Goal: Transaction & Acquisition: Purchase product/service

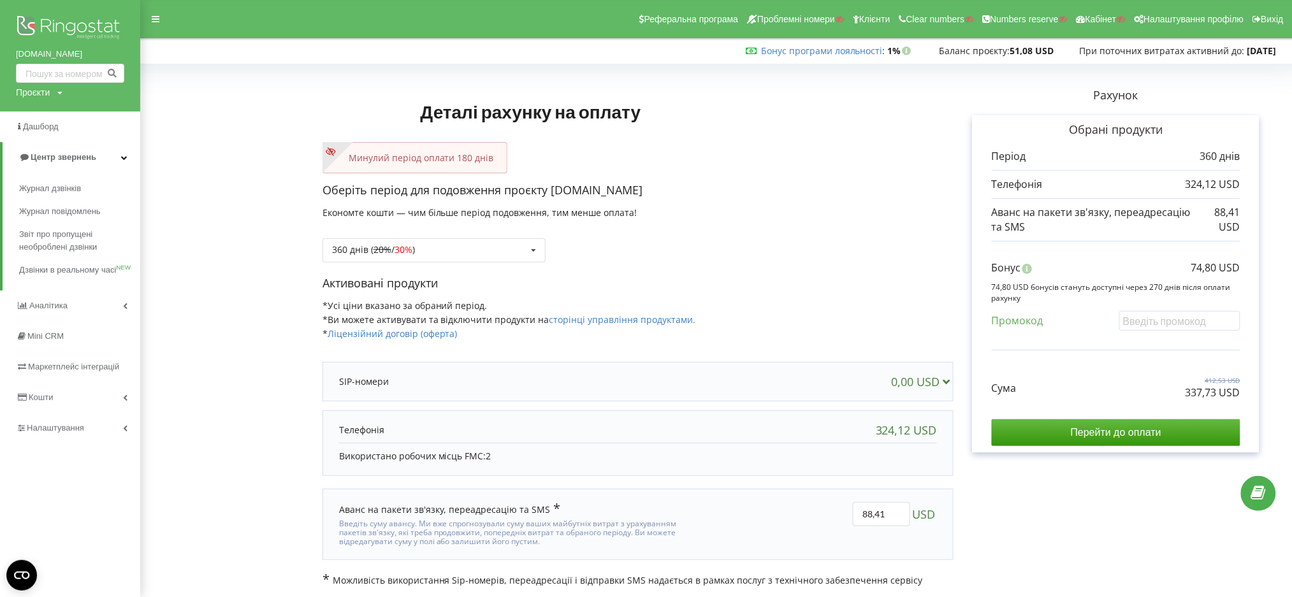
click at [36, 95] on div "Проєкти" at bounding box center [33, 92] width 34 height 13
paste input "http://salonbergamot.com.ua"
type input "http://salonbergamot.com.ua"
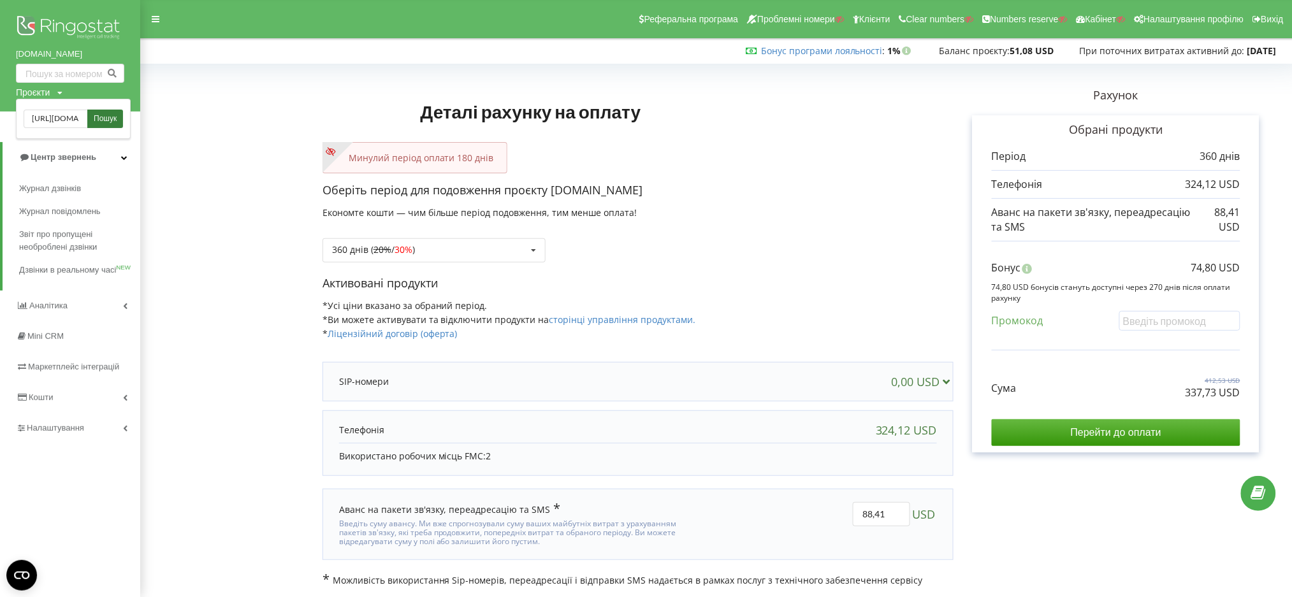
click at [116, 118] on span "Пошук" at bounding box center [105, 118] width 23 height 11
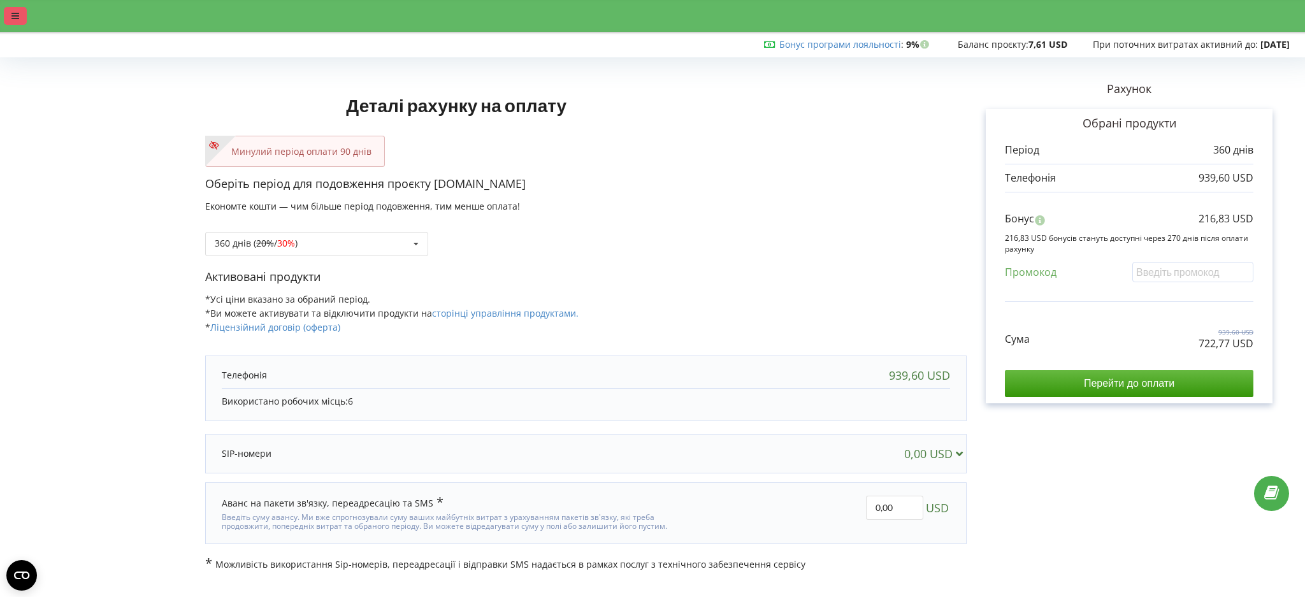
click at [10, 18] on div at bounding box center [15, 16] width 23 height 18
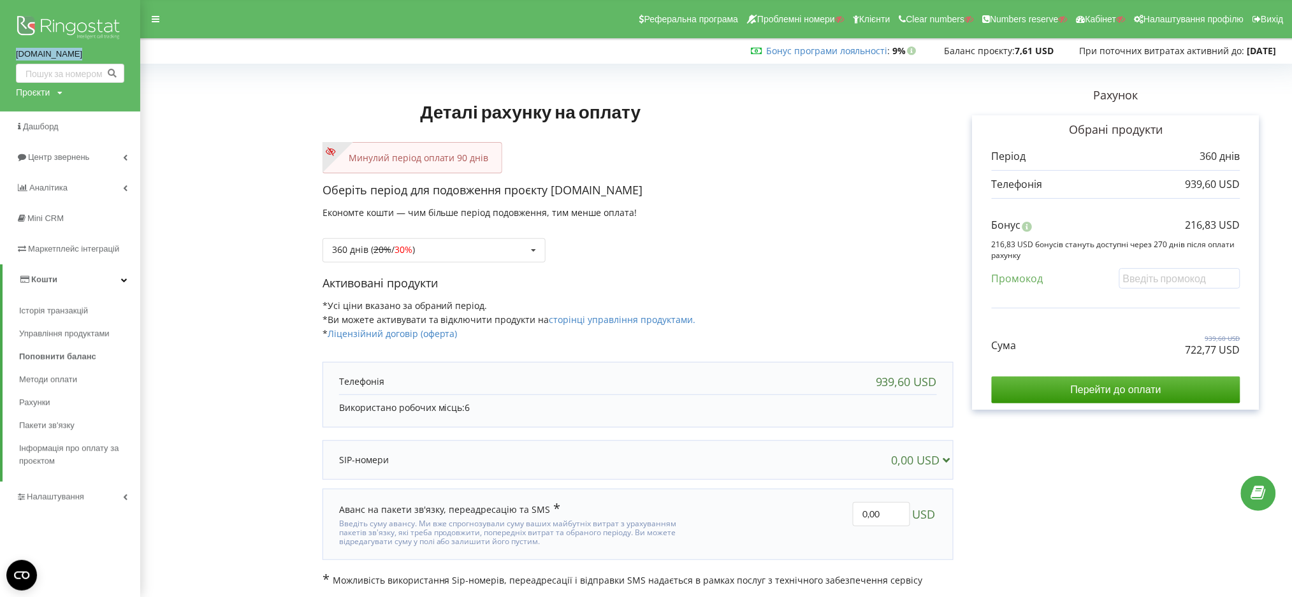
drag, startPoint x: 7, startPoint y: 52, endPoint x: 89, endPoint y: 50, distance: 81.6
click at [89, 50] on div "[DOMAIN_NAME] Проєкти Пошук" at bounding box center [70, 56] width 140 height 112
copy link "[DOMAIN_NAME]"
click at [445, 240] on div "360 днів ( 20% / 30% ) Поповнити баланс без подовження 20% / 30% 30% / 40%" at bounding box center [433, 250] width 223 height 24
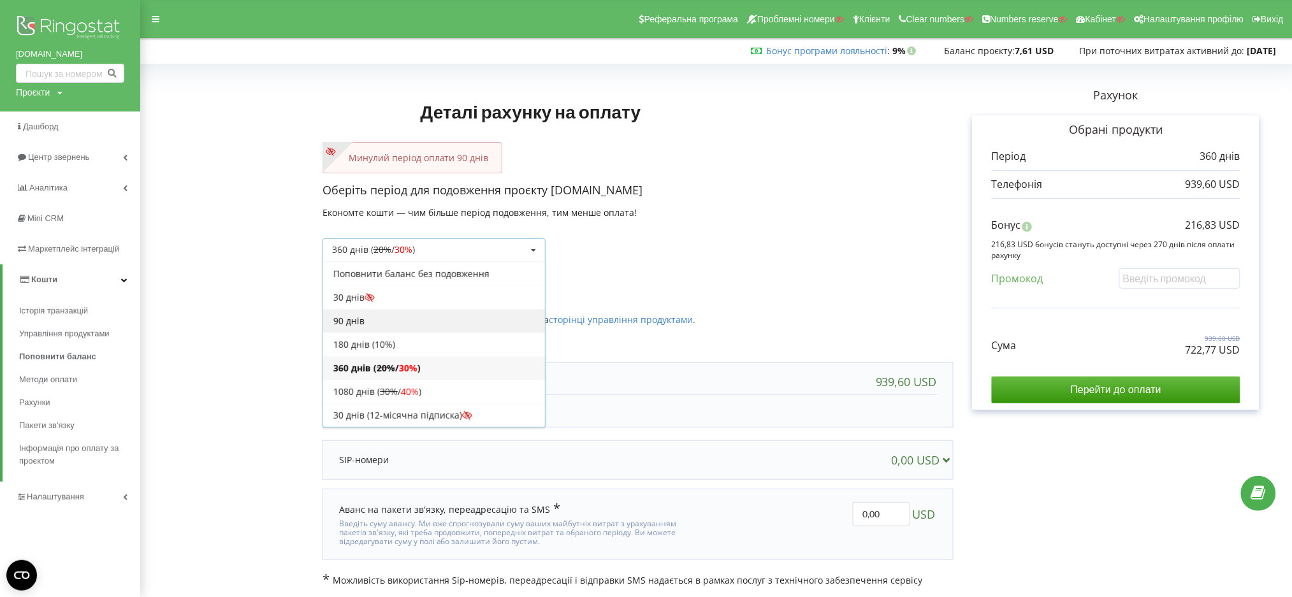
click at [440, 312] on div "90 днів" at bounding box center [434, 321] width 222 height 24
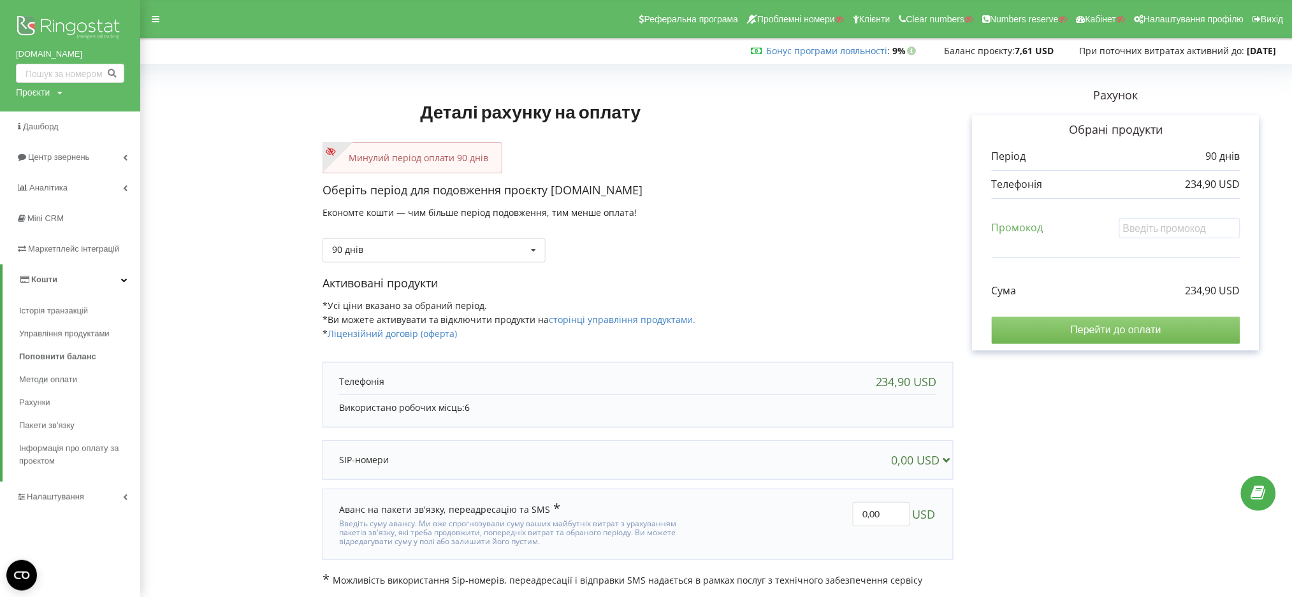
click at [1056, 322] on input "Перейти до оплати" at bounding box center [1115, 330] width 249 height 27
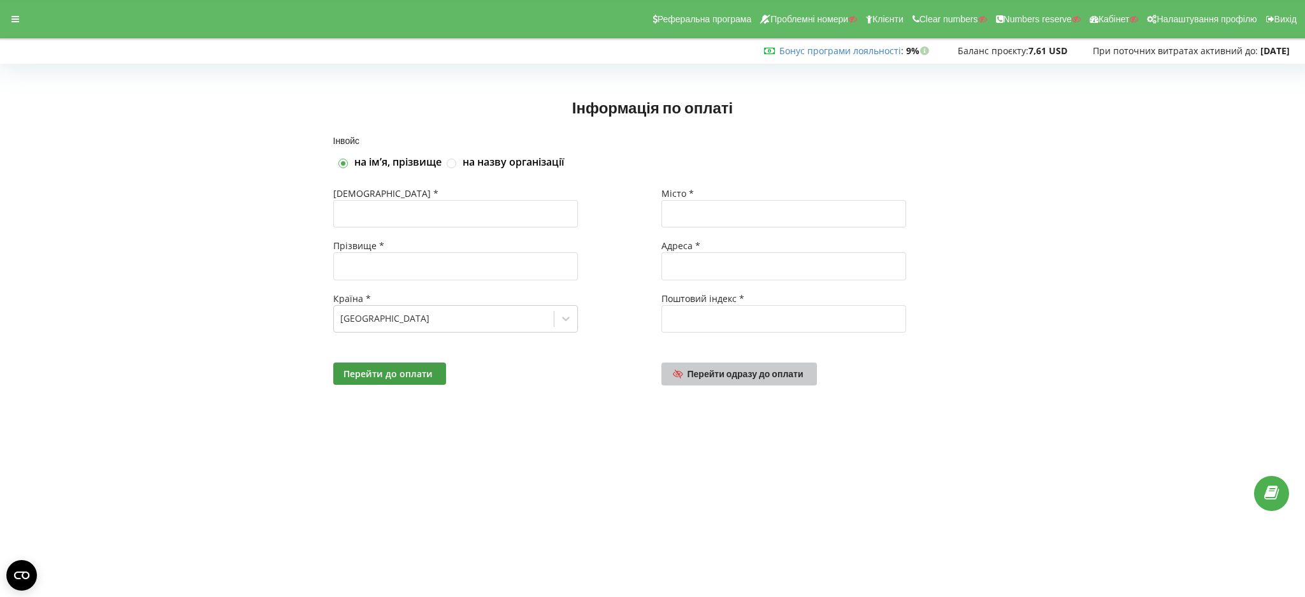
click at [695, 384] on link "Перейти одразу до оплати" at bounding box center [738, 374] width 155 height 23
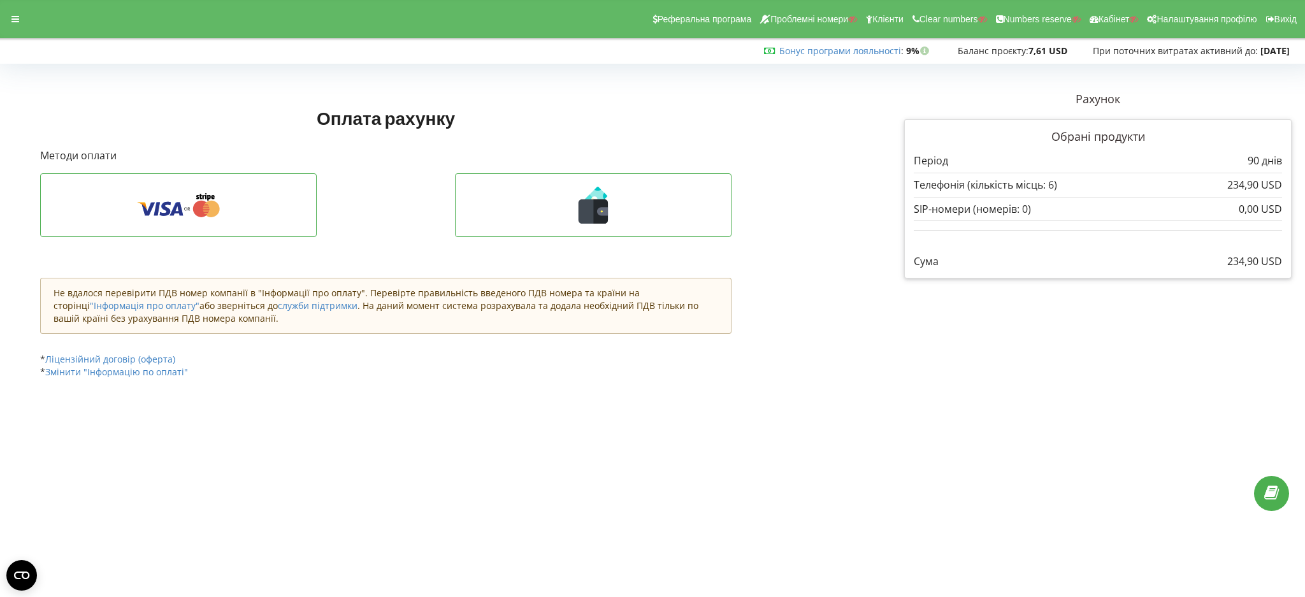
drag, startPoint x: 4, startPoint y: 11, endPoint x: 38, endPoint y: 34, distance: 40.8
click at [13, 14] on div at bounding box center [15, 19] width 23 height 18
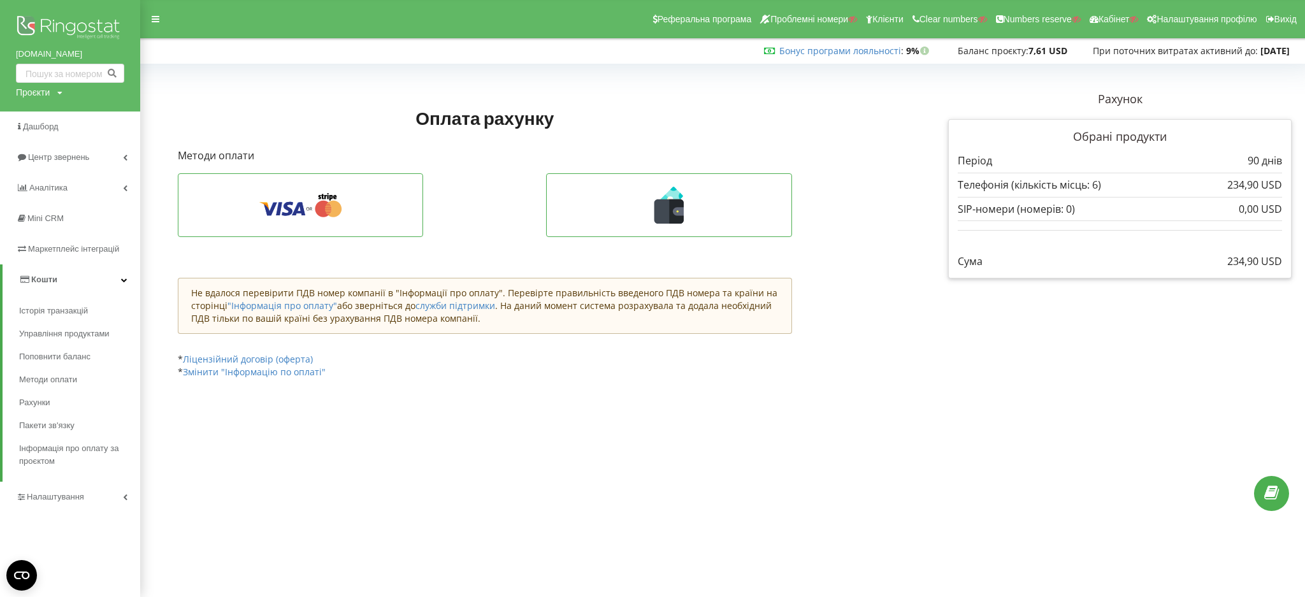
drag, startPoint x: 31, startPoint y: 97, endPoint x: 42, endPoint y: 108, distance: 15.8
click at [31, 96] on div "Проєкти" at bounding box center [33, 92] width 34 height 13
click at [51, 121] on input "text" at bounding box center [56, 119] width 64 height 18
paste input "ddw"
type input "ddw.kz"
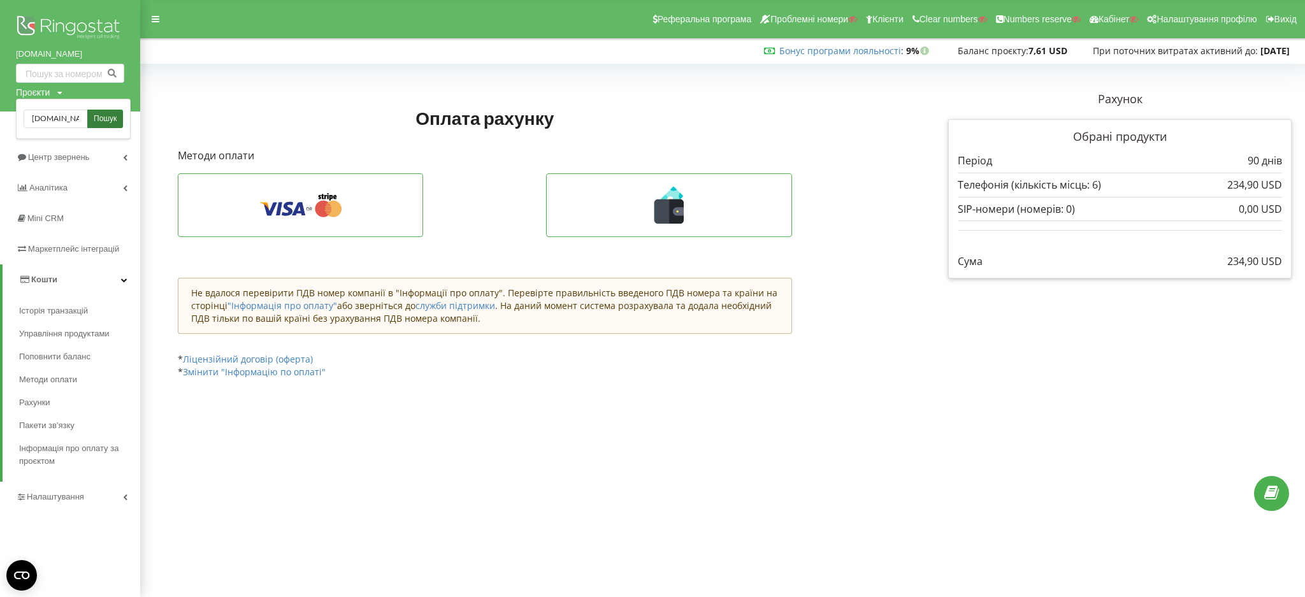
click at [103, 112] on link "Пошук" at bounding box center [105, 119] width 36 height 18
